Goal: Download file/media

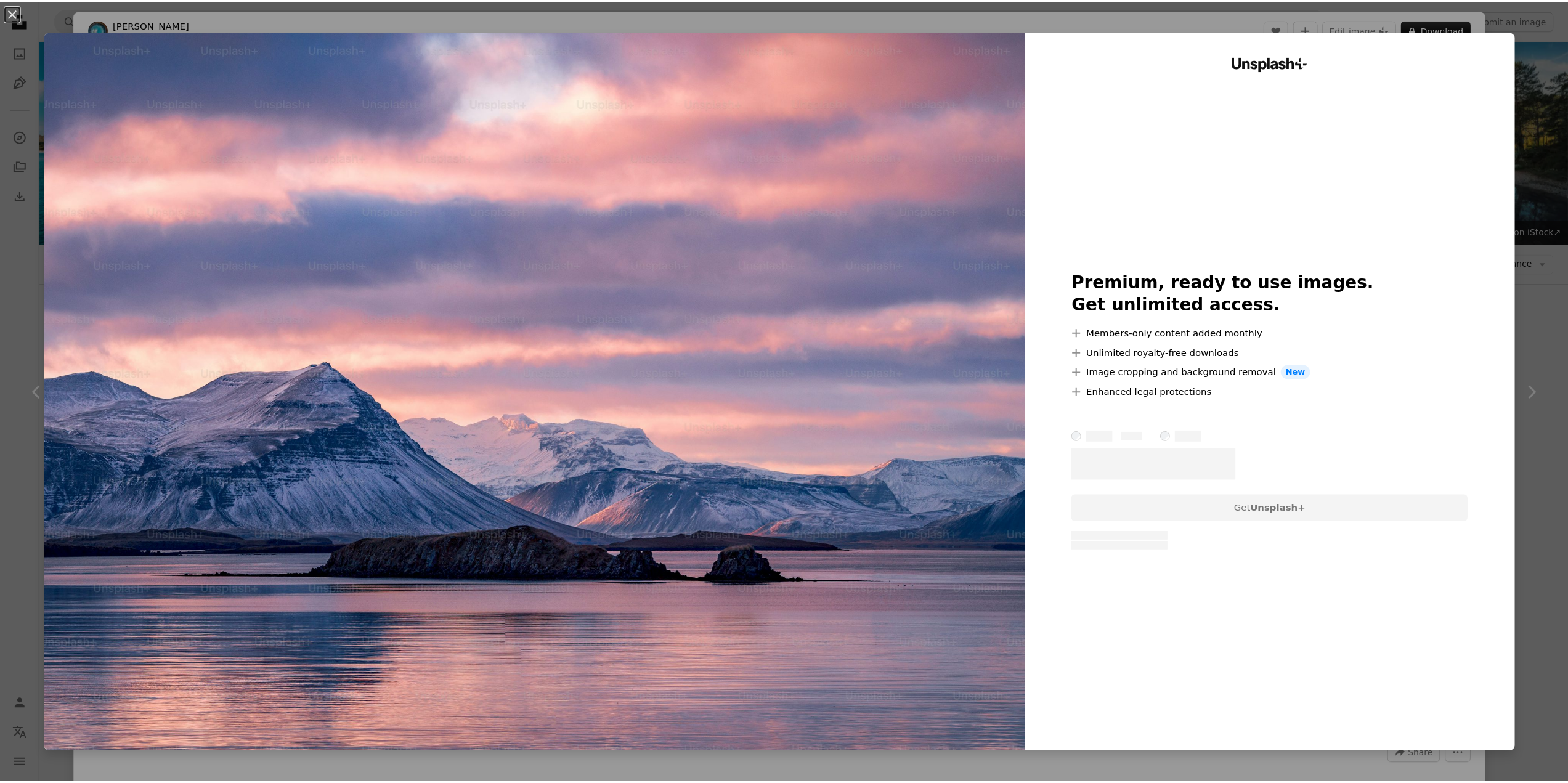
scroll to position [1479, 0]
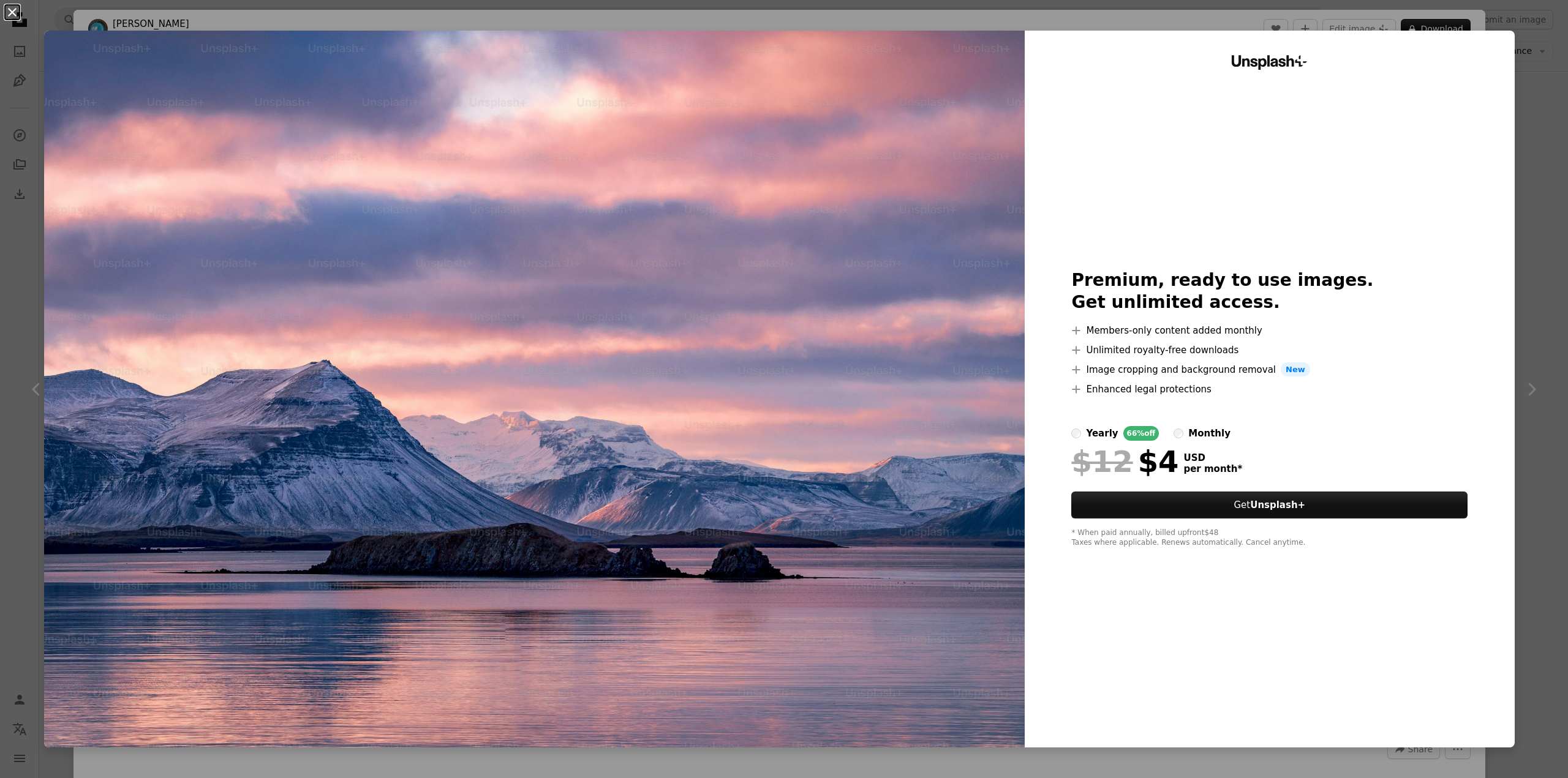
click at [15, 15] on button "An X shape" at bounding box center [12, 12] width 15 height 15
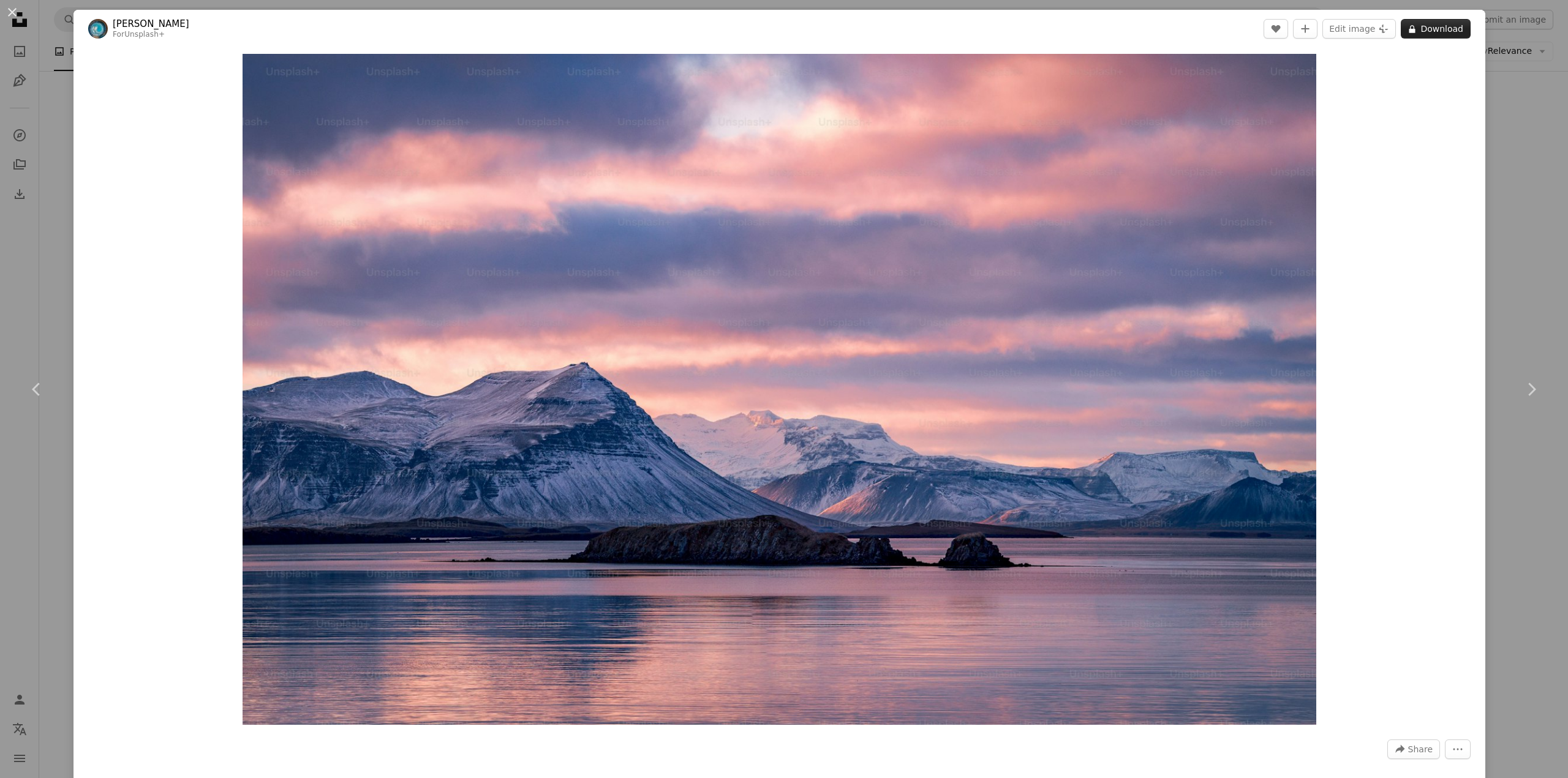
click at [1420, 29] on button "A lock Download" at bounding box center [1436, 29] width 70 height 20
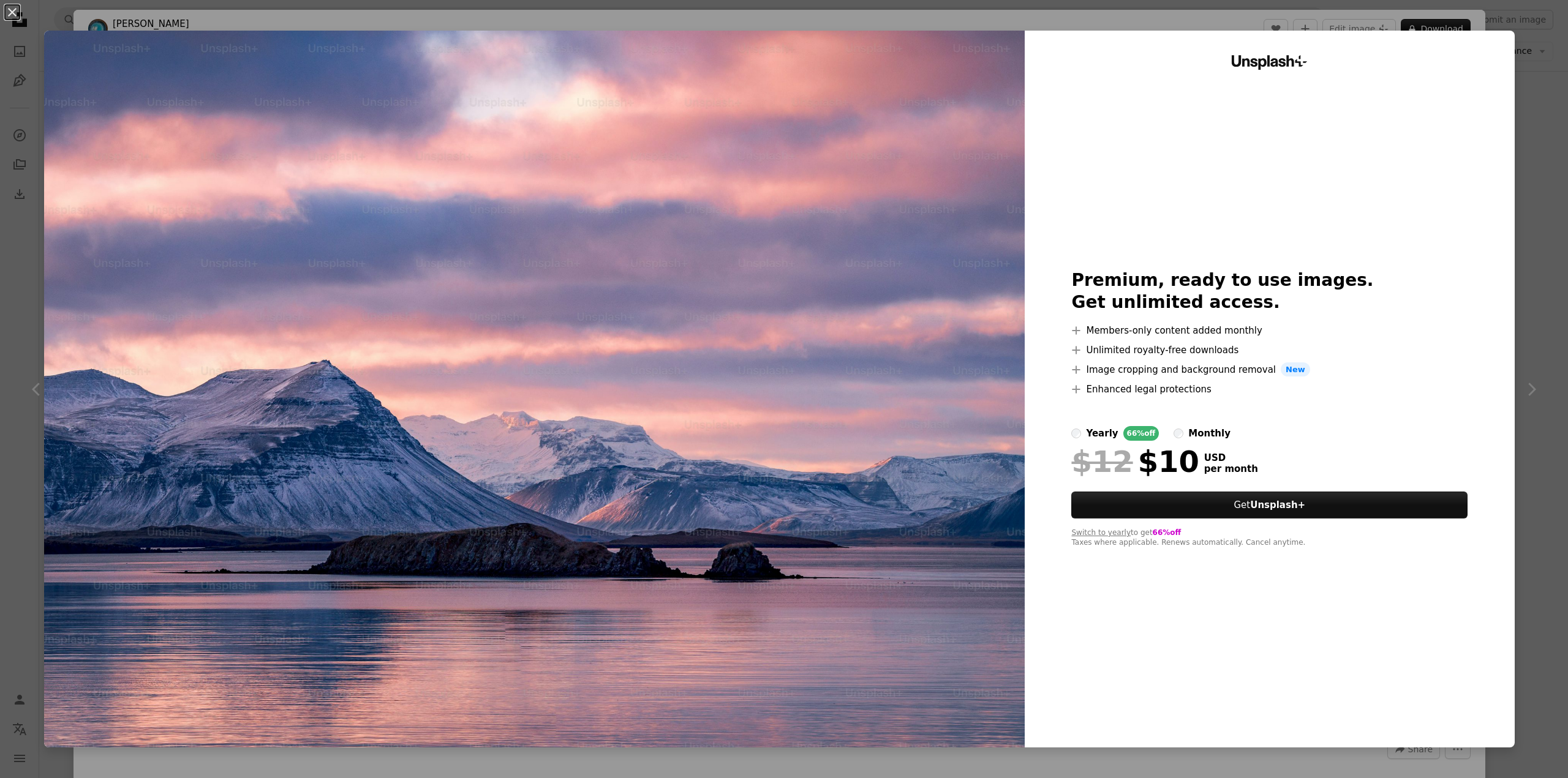
click at [1078, 431] on label "yearly 66% off" at bounding box center [1115, 433] width 87 height 15
click at [1515, 60] on div "An X shape Unsplash+ Premium, ready to use images. Get unlimited access. A plus…" at bounding box center [784, 389] width 1568 height 778
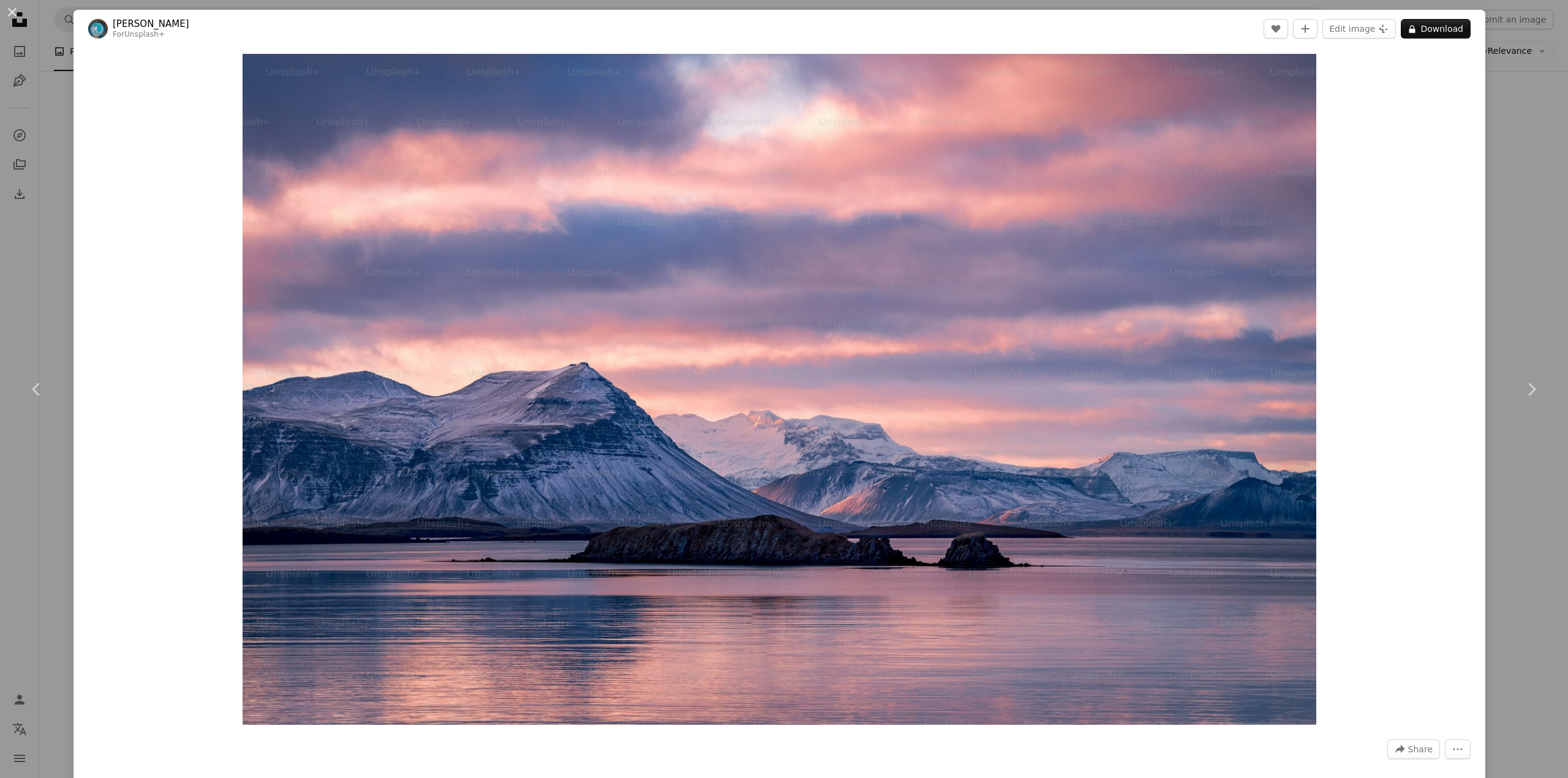
click at [13, 12] on button "An X shape" at bounding box center [12, 12] width 15 height 15
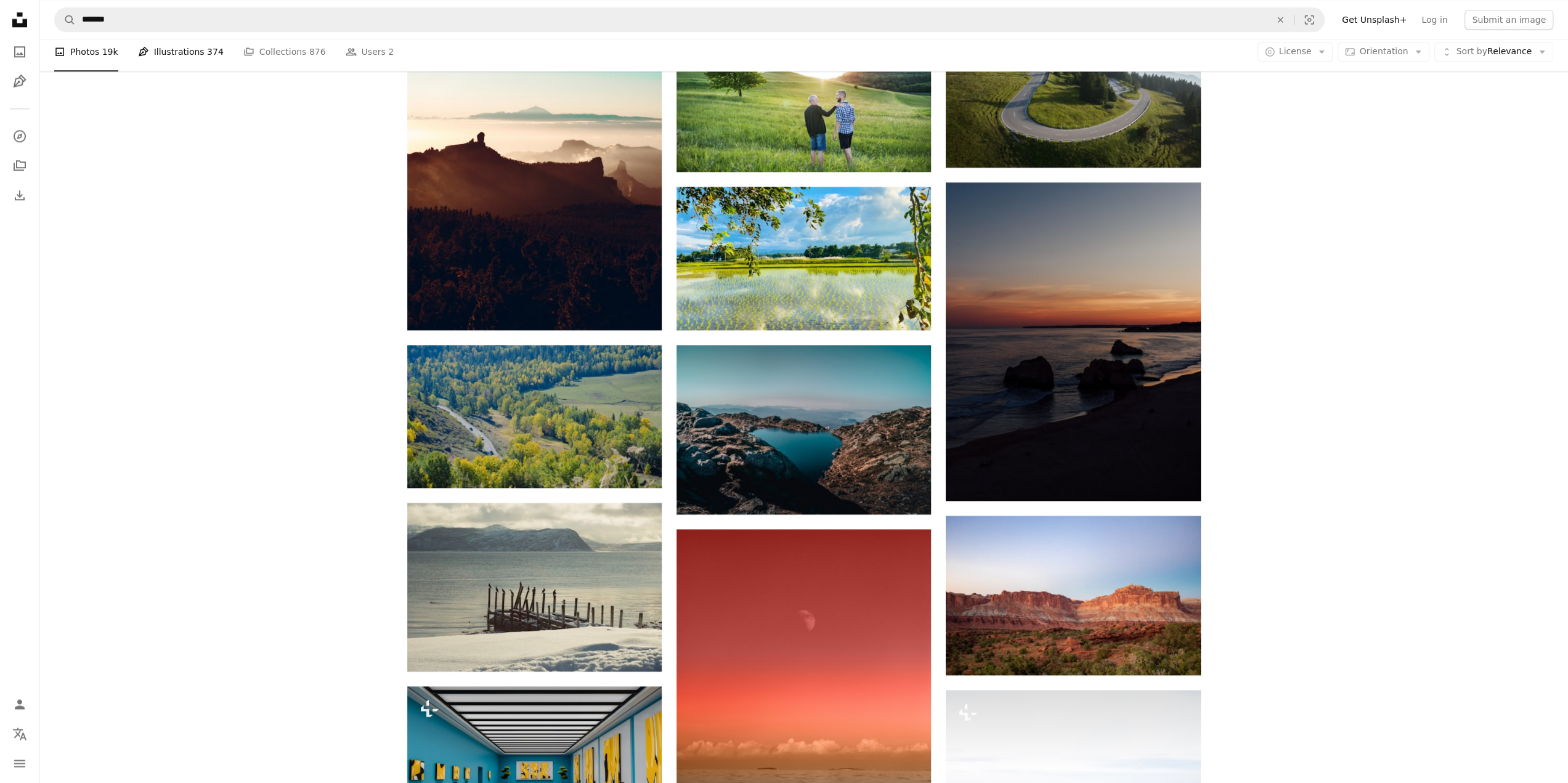
scroll to position [1233, 0]
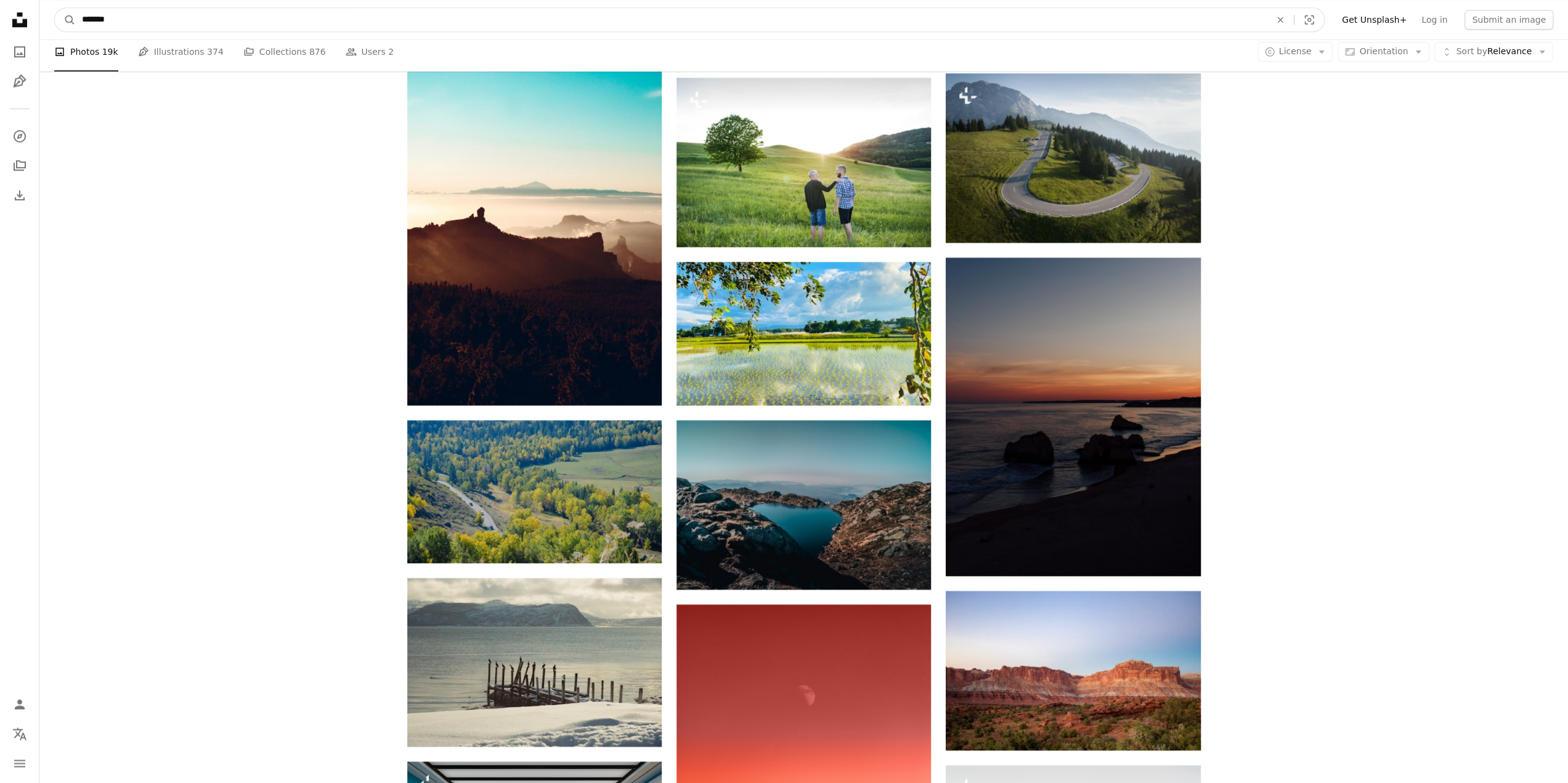
drag, startPoint x: 126, startPoint y: 24, endPoint x: 34, endPoint y: 18, distance: 92.2
